Goal: Task Accomplishment & Management: Use online tool/utility

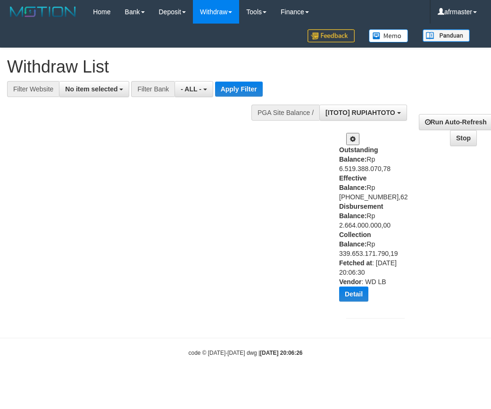
select select
select select "***"
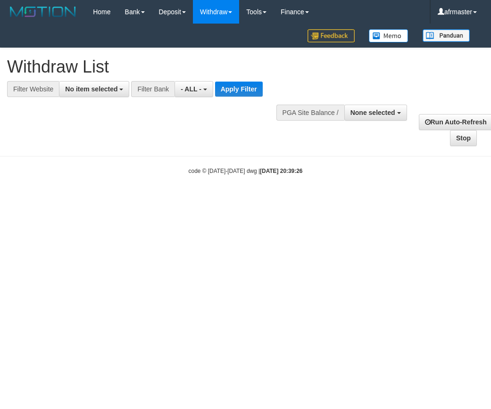
select select
click at [368, 109] on span "None selected" at bounding box center [372, 113] width 45 height 8
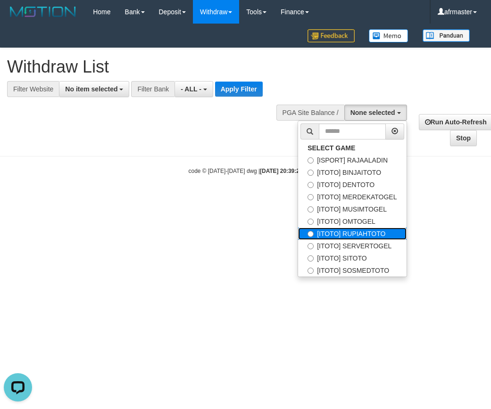
click at [365, 235] on label "[ITOTO] RUPIAHTOTO" at bounding box center [352, 234] width 108 height 12
select select "***"
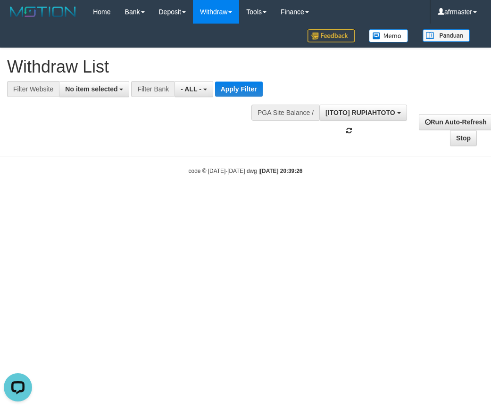
scroll to position [57, 0]
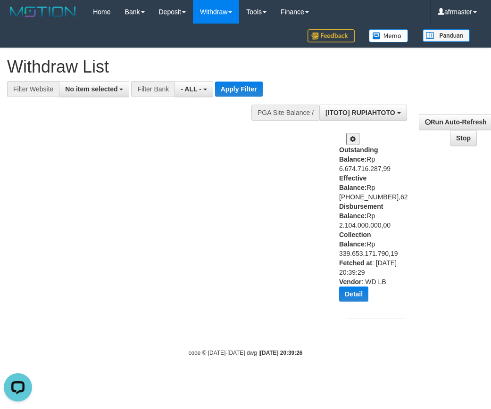
click at [353, 136] on span at bounding box center [353, 139] width 6 height 7
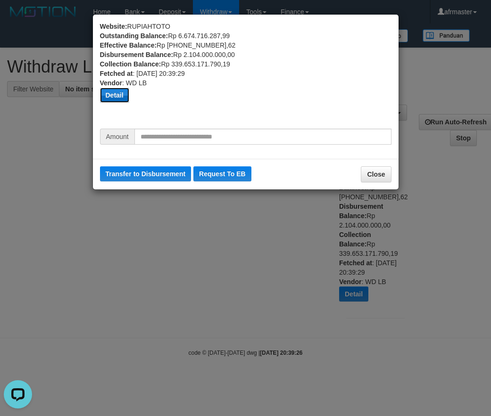
click at [106, 96] on button "Detail" at bounding box center [114, 95] width 29 height 15
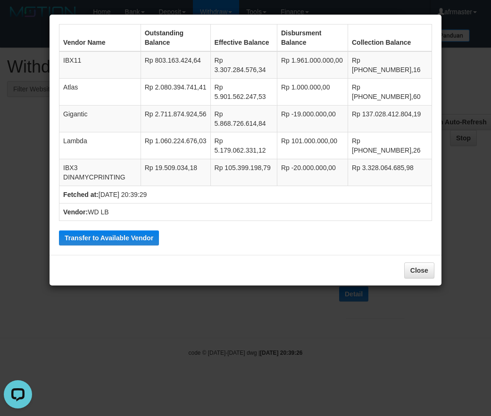
click at [187, 167] on td "Rp 19.509.034,18" at bounding box center [176, 172] width 70 height 27
click at [184, 60] on td "Rp 803.163.424,64" at bounding box center [176, 64] width 70 height 27
click at [228, 61] on td "Rp 3.307.284.576,34" at bounding box center [243, 64] width 66 height 27
click at [106, 236] on button "Transfer to Available Vendor" at bounding box center [109, 238] width 100 height 15
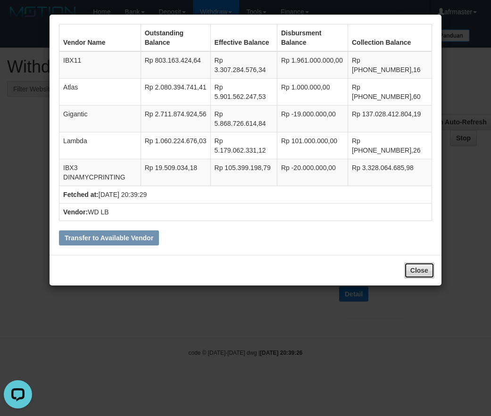
click at [420, 266] on button "Close" at bounding box center [419, 271] width 30 height 16
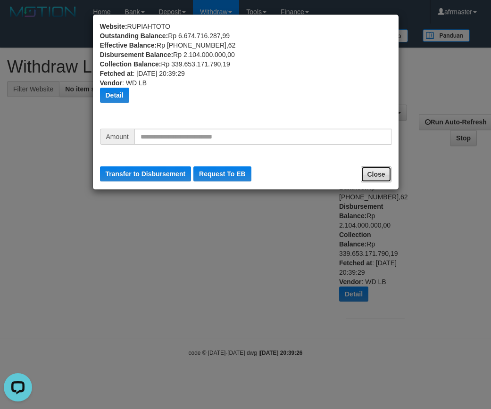
click at [381, 176] on button "Close" at bounding box center [376, 174] width 30 height 16
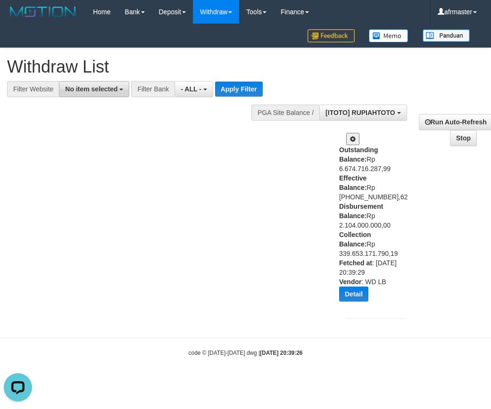
click at [109, 88] on span "No item selected" at bounding box center [91, 89] width 52 height 8
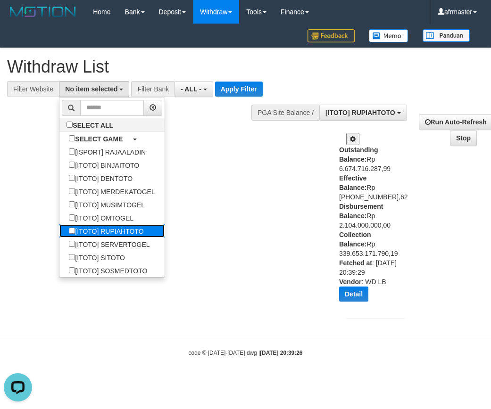
click at [132, 233] on label "[ITOTO] RUPIAHTOTO" at bounding box center [105, 230] width 93 height 13
select select "***"
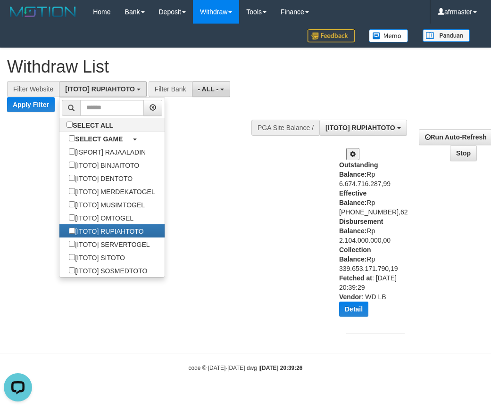
click at [219, 88] on button "- ALL -" at bounding box center [211, 89] width 38 height 16
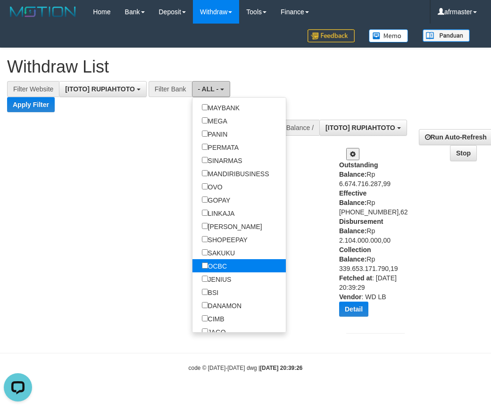
scroll to position [141, 0]
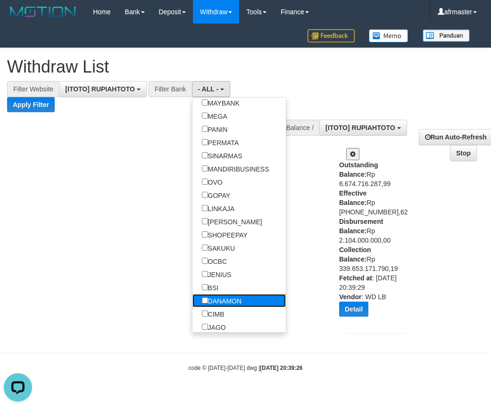
click at [235, 306] on label "DANAMON" at bounding box center [221, 300] width 59 height 13
select select "*******"
click at [39, 110] on button "Apply Filter" at bounding box center [31, 104] width 48 height 15
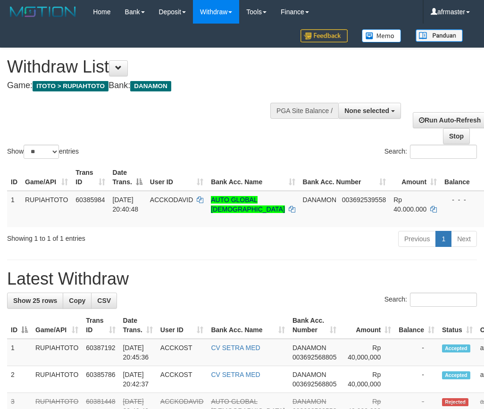
select select
select select "**"
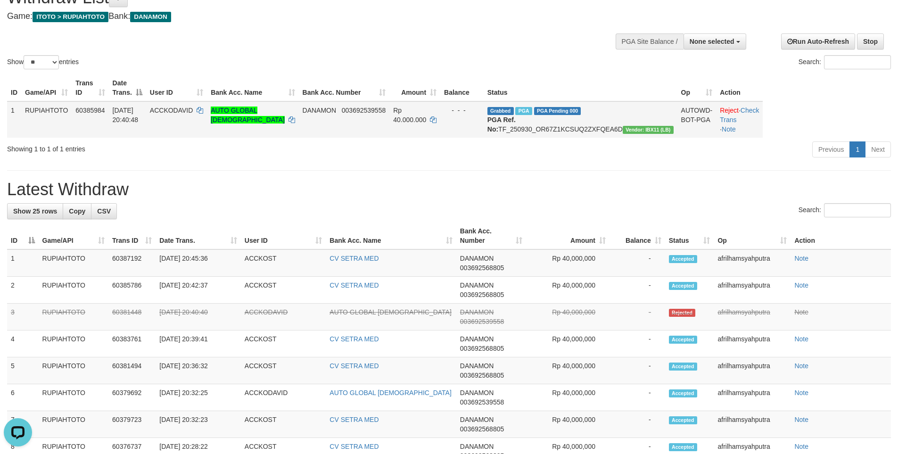
scroll to position [45, 0]
click at [483, 161] on div "Previous 1 Next" at bounding box center [636, 151] width 510 height 20
click at [483, 134] on span "Vendor: IBX11 (LB)" at bounding box center [648, 130] width 51 height 8
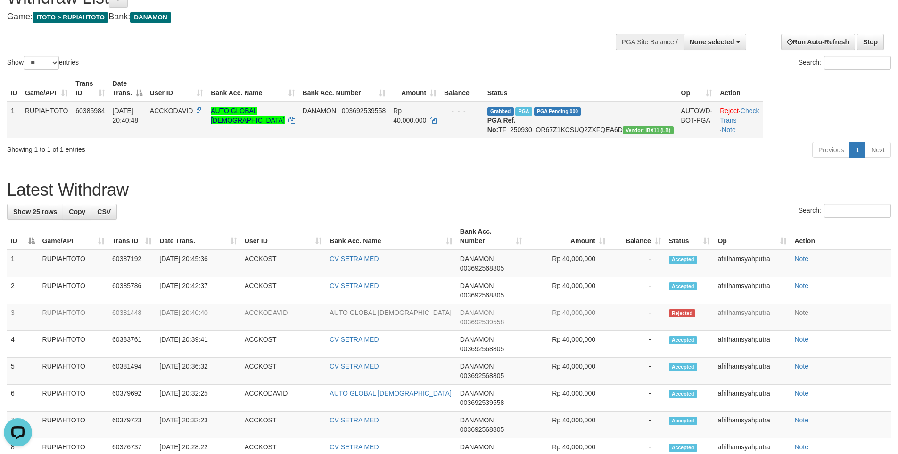
click at [483, 116] on td "Grabbed PGA PGA Pending 000 PGA Ref. No: TF_250930_OR67Z1KCSUQ2ZXFQEA6D Vendor:…" at bounding box center [581, 120] width 194 height 36
click at [483, 116] on span "PGA Pending 000" at bounding box center [557, 112] width 47 height 8
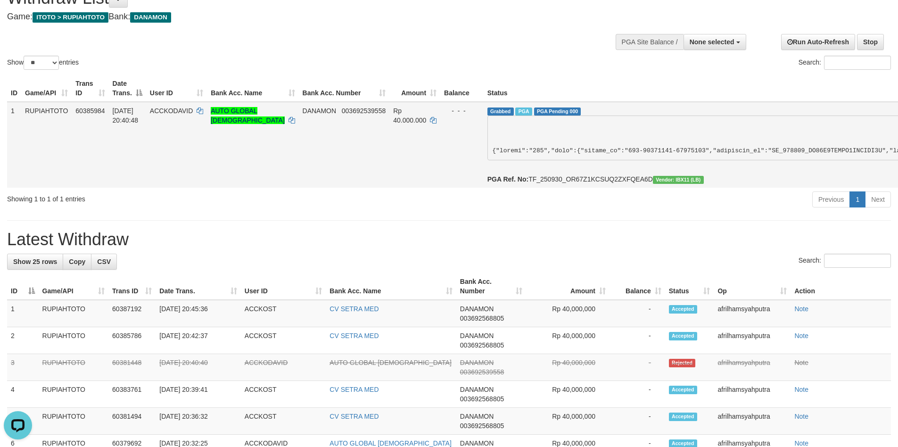
click at [483, 116] on span "PGA Pending 000" at bounding box center [557, 112] width 47 height 8
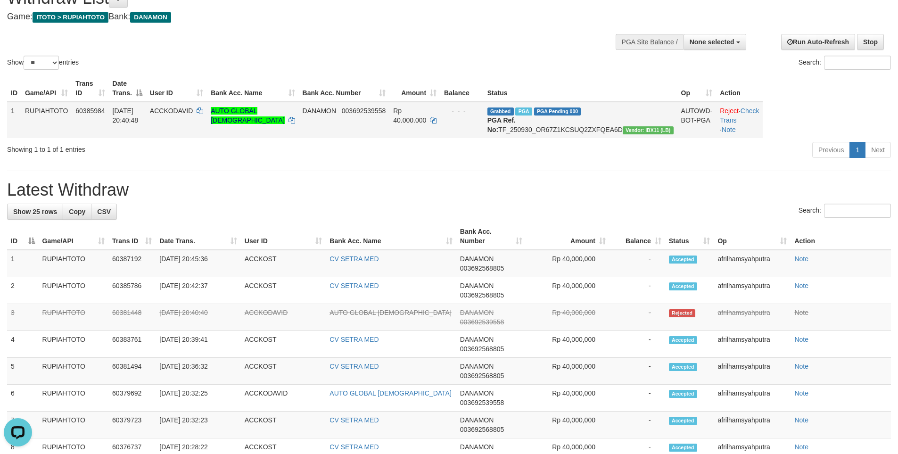
click at [483, 116] on span "PGA" at bounding box center [523, 112] width 17 height 8
click at [483, 116] on span "Grabbed" at bounding box center [501, 112] width 26 height 8
click at [483, 116] on span "PGA Pending 000" at bounding box center [557, 112] width 47 height 8
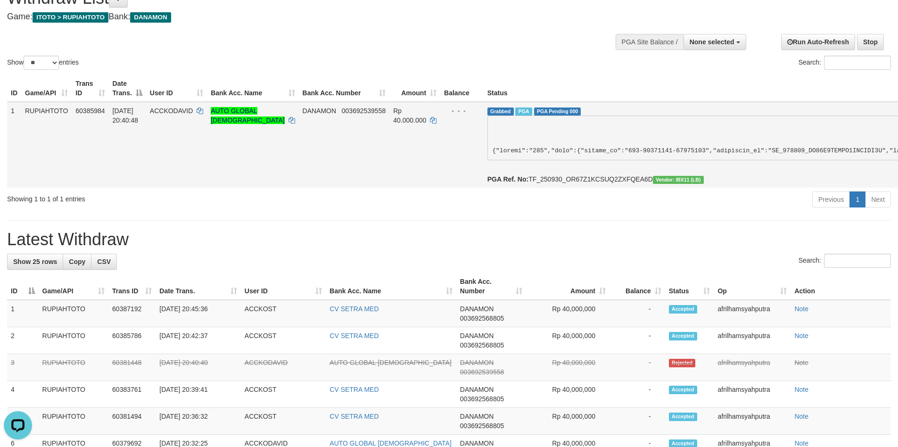
click at [483, 116] on span "PGA Pending 000" at bounding box center [557, 112] width 47 height 8
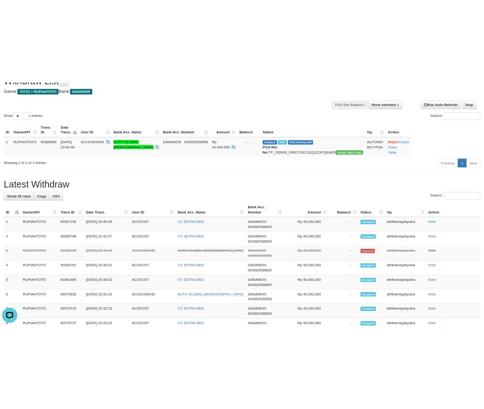
scroll to position [69, 0]
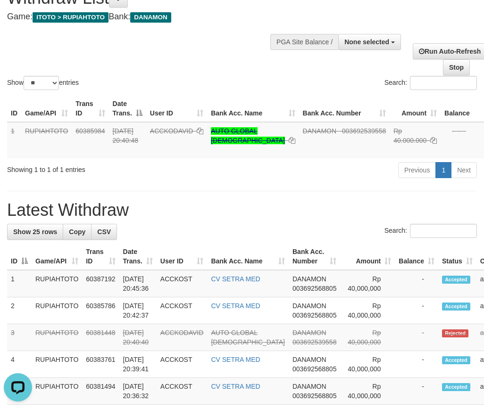
click at [143, 49] on div "Show ** ** ** *** entries Search:" at bounding box center [242, 35] width 484 height 113
